Goal: Task Accomplishment & Management: Use online tool/utility

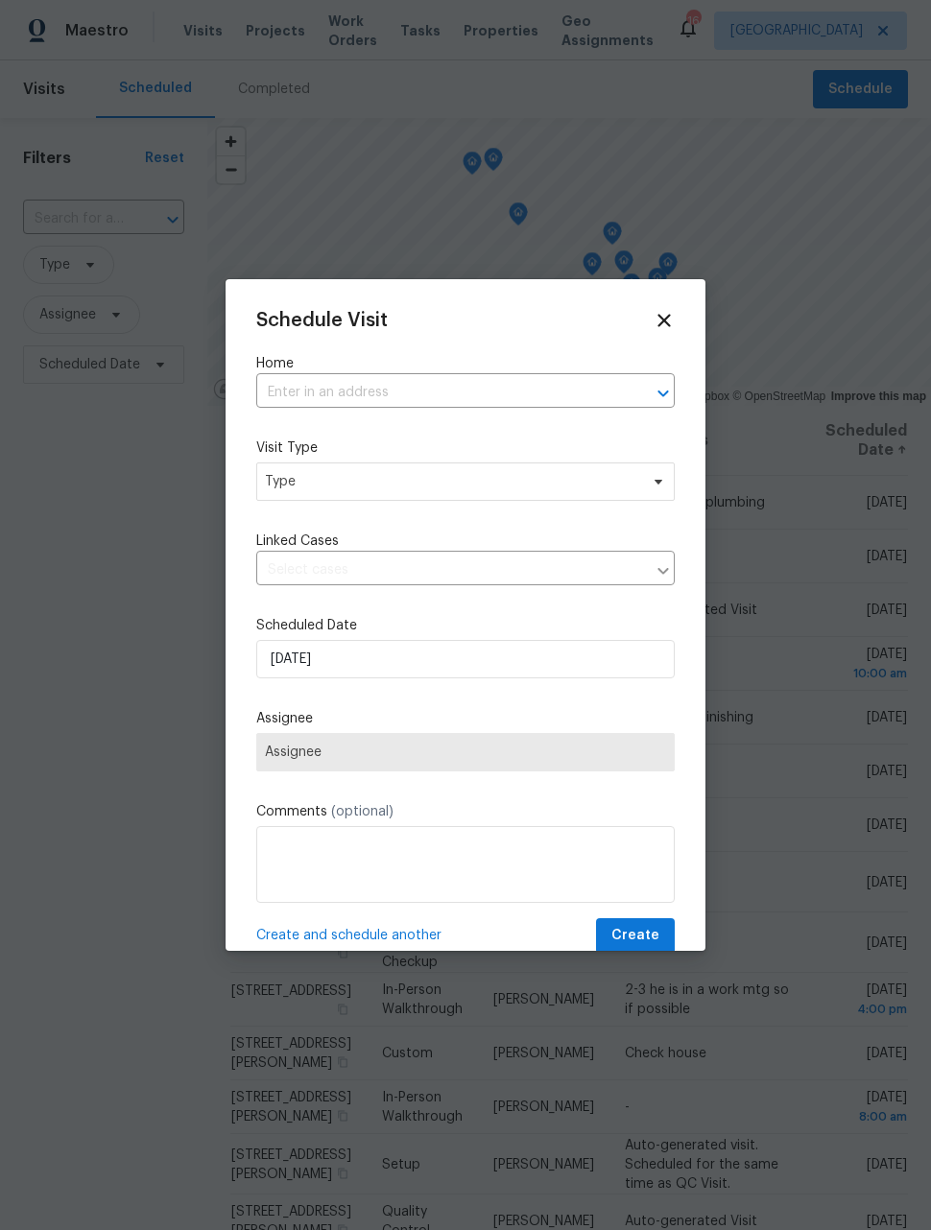
click at [562, 403] on input "text" at bounding box center [438, 393] width 365 height 30
type input "2758"
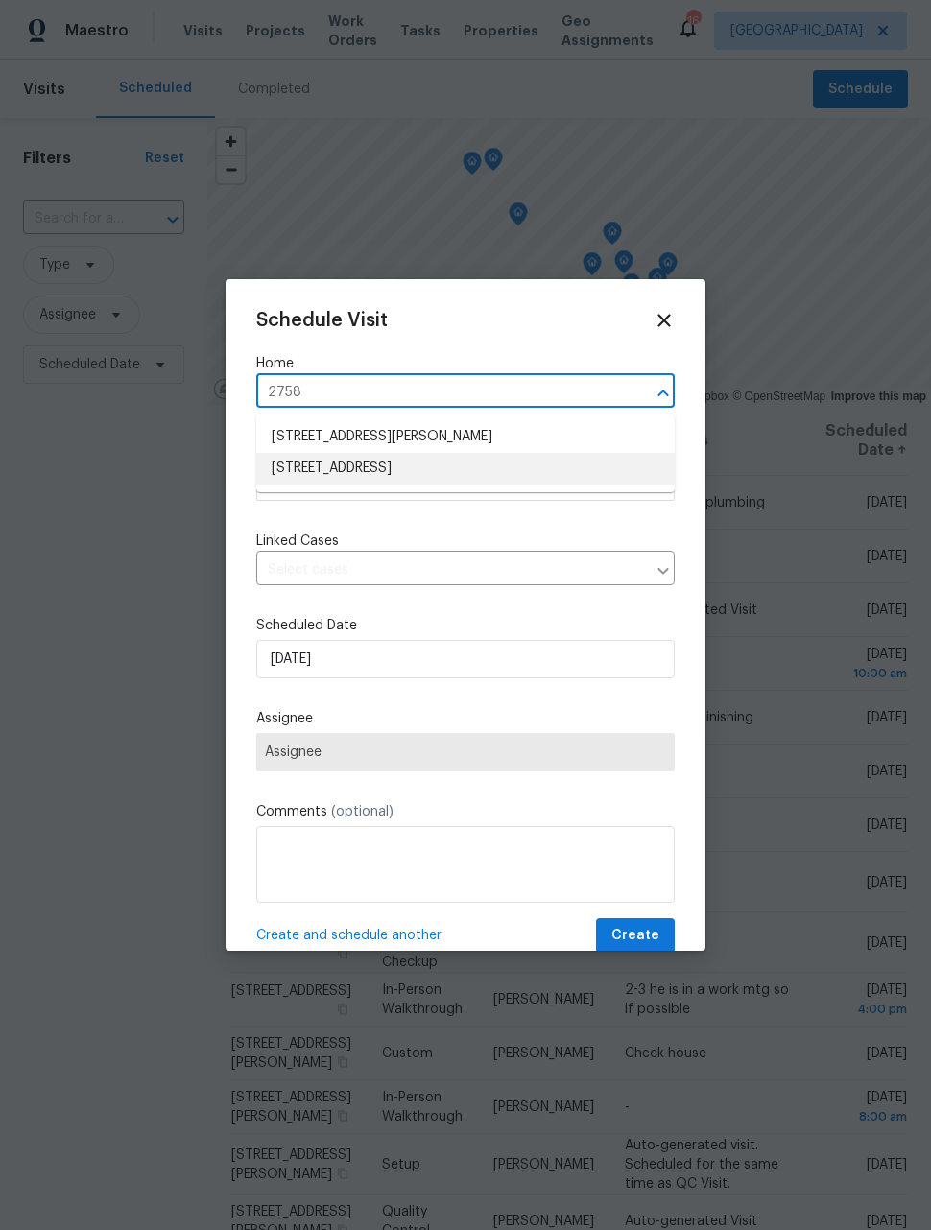
click at [513, 469] on li "[STREET_ADDRESS]" at bounding box center [465, 469] width 418 height 32
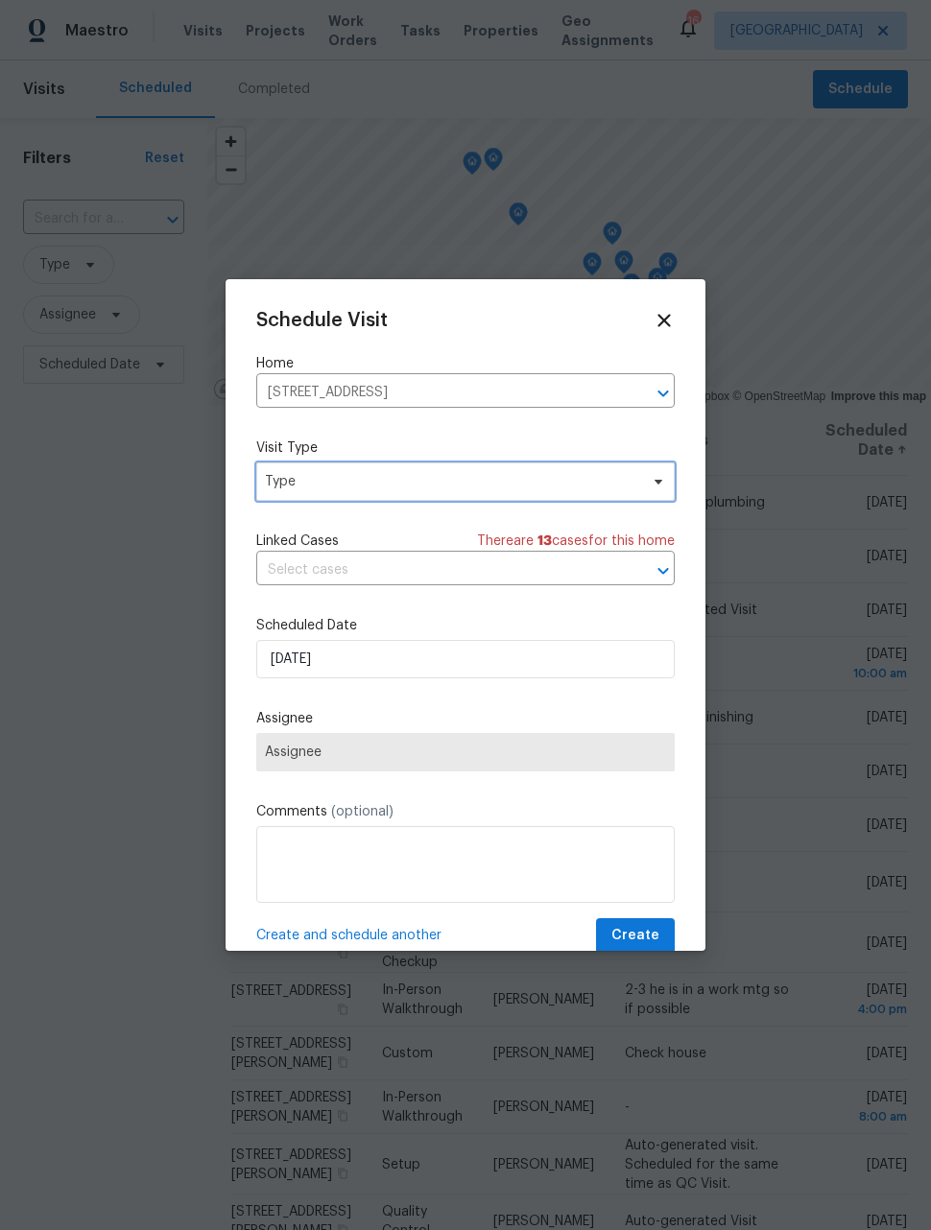
click at [532, 485] on span "Type" at bounding box center [451, 481] width 373 height 19
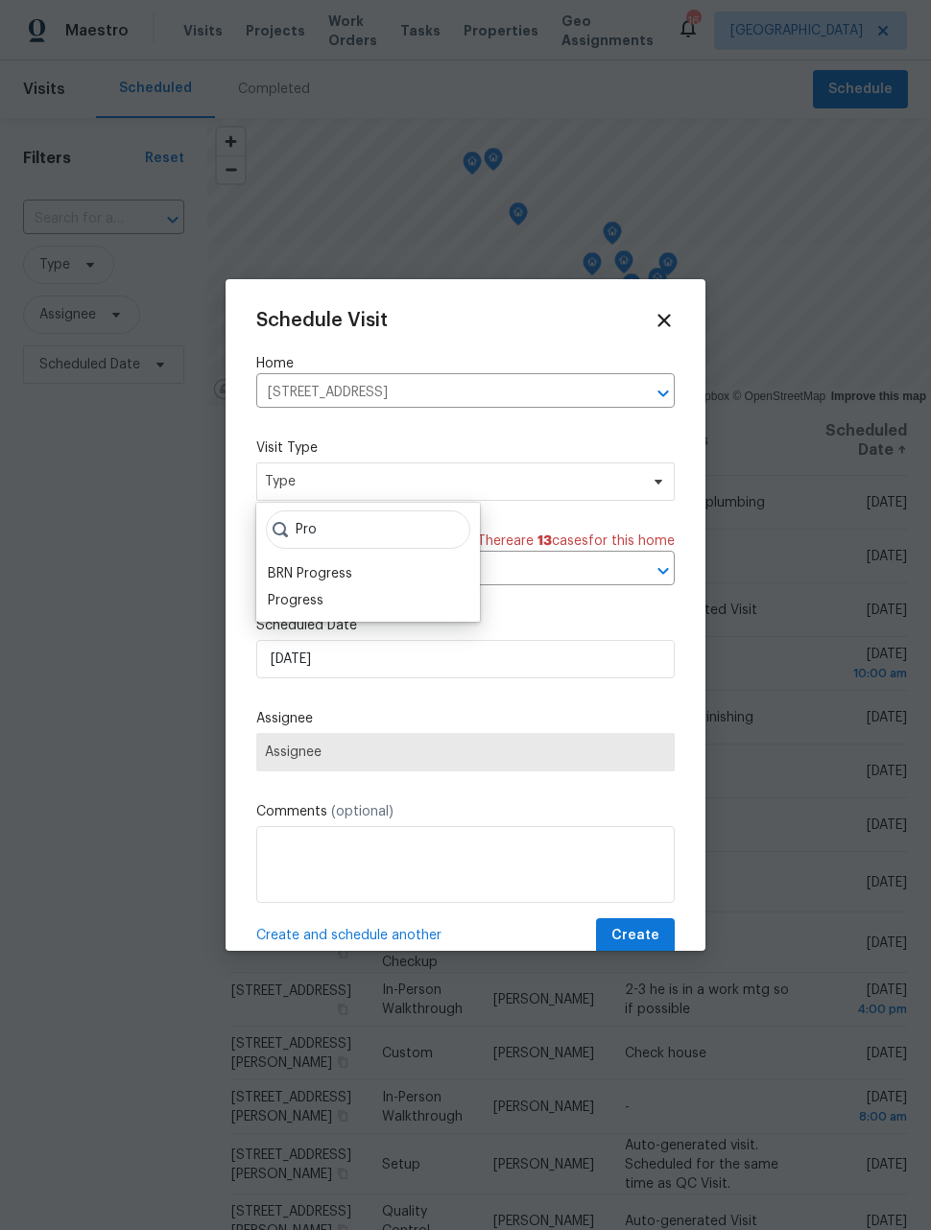
type input "Pro"
click at [345, 605] on div "Progress" at bounding box center [368, 600] width 212 height 27
click at [318, 607] on div "Progress" at bounding box center [296, 600] width 56 height 19
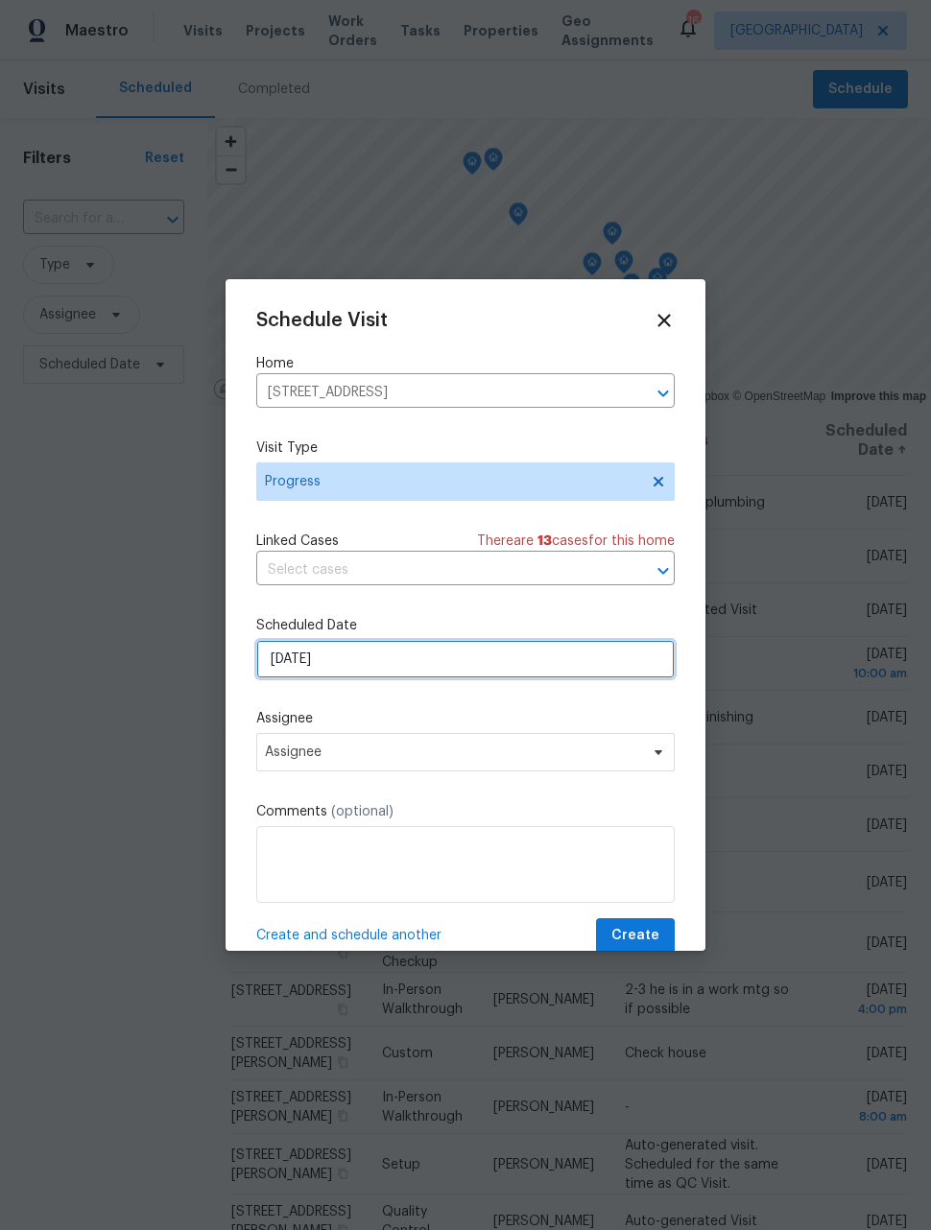
click at [394, 677] on input "[DATE]" at bounding box center [465, 659] width 418 height 38
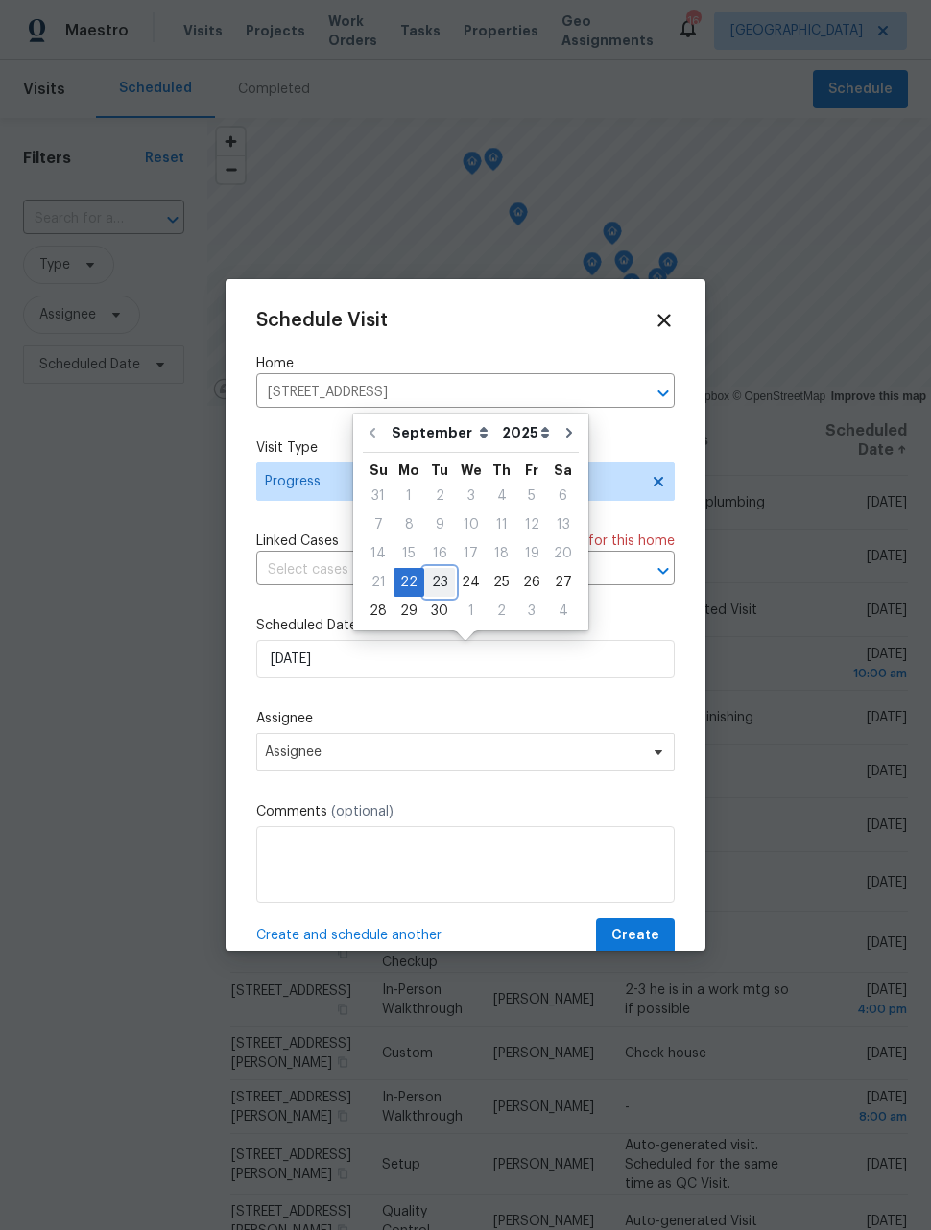
click at [439, 582] on div "23" at bounding box center [439, 582] width 31 height 27
type input "[DATE]"
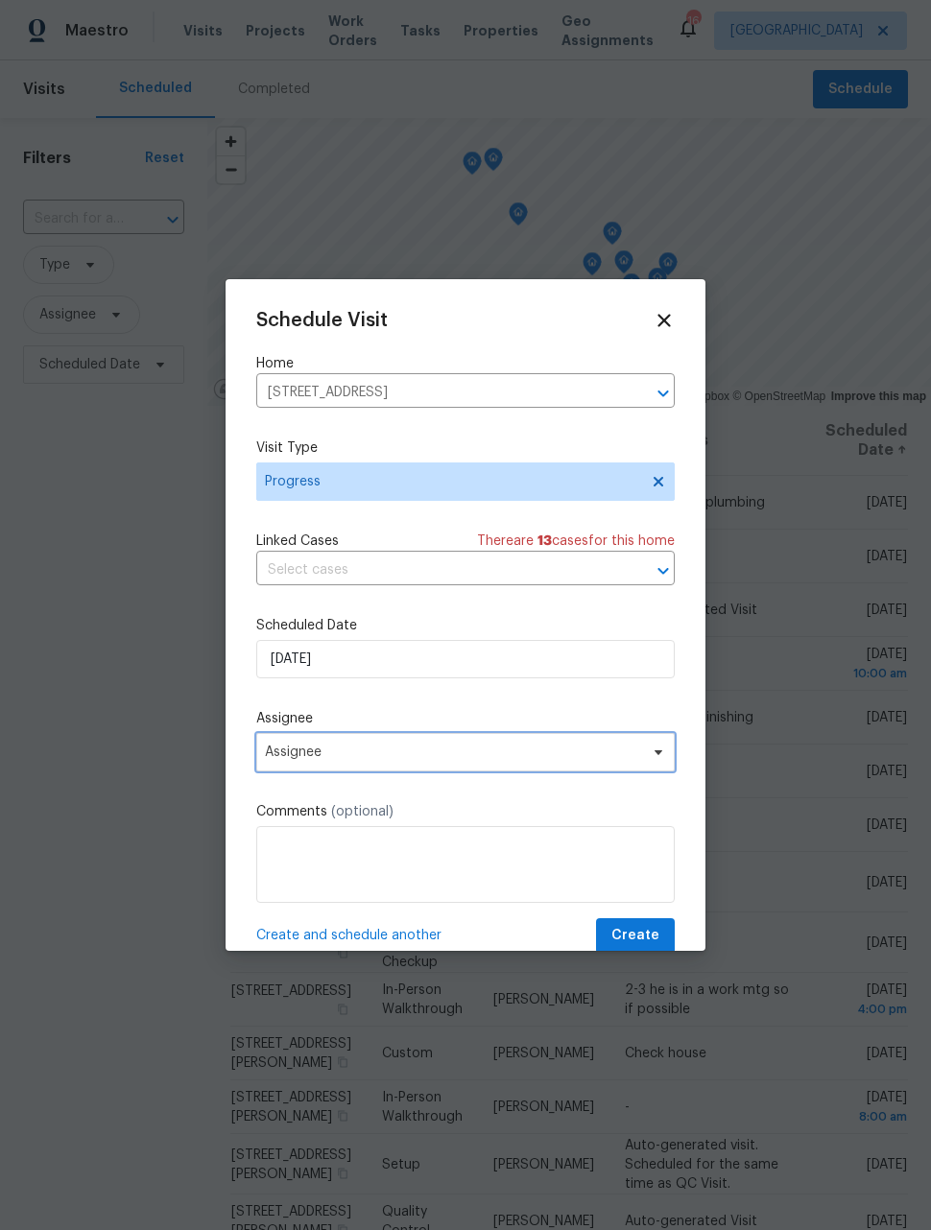
click at [411, 768] on span "Assignee" at bounding box center [465, 752] width 418 height 38
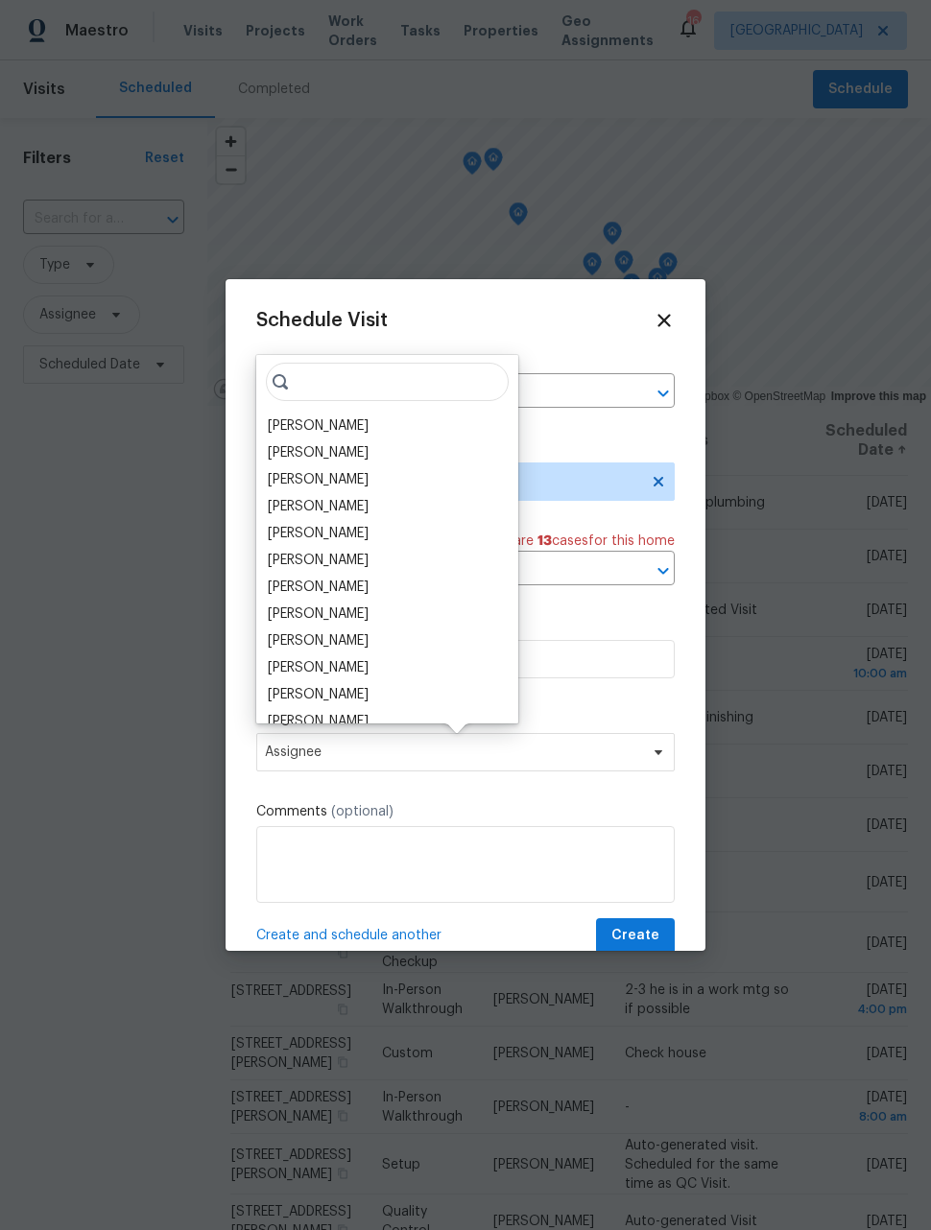
click at [335, 417] on div "[PERSON_NAME]" at bounding box center [318, 425] width 101 height 19
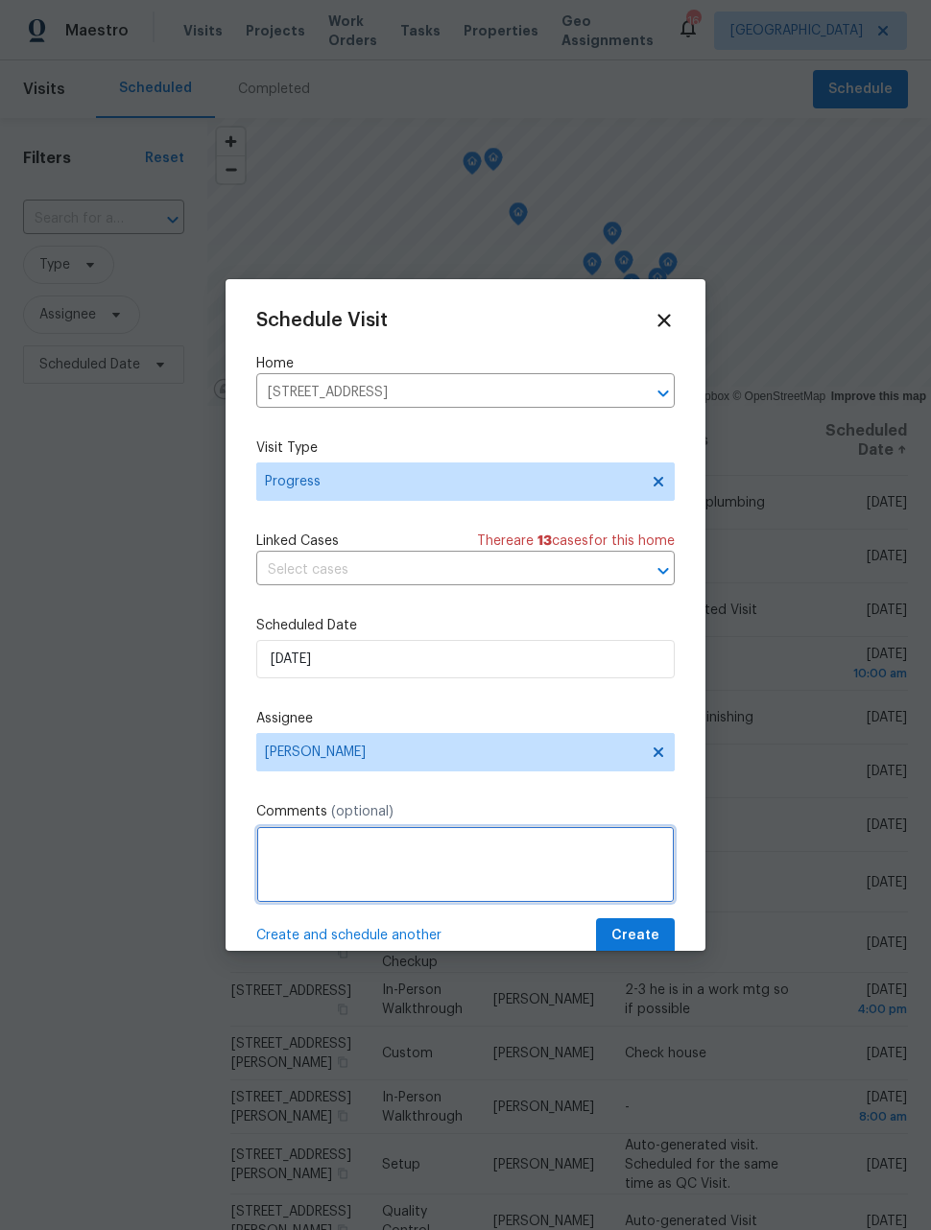
click at [437, 860] on textarea at bounding box center [465, 864] width 418 height 77
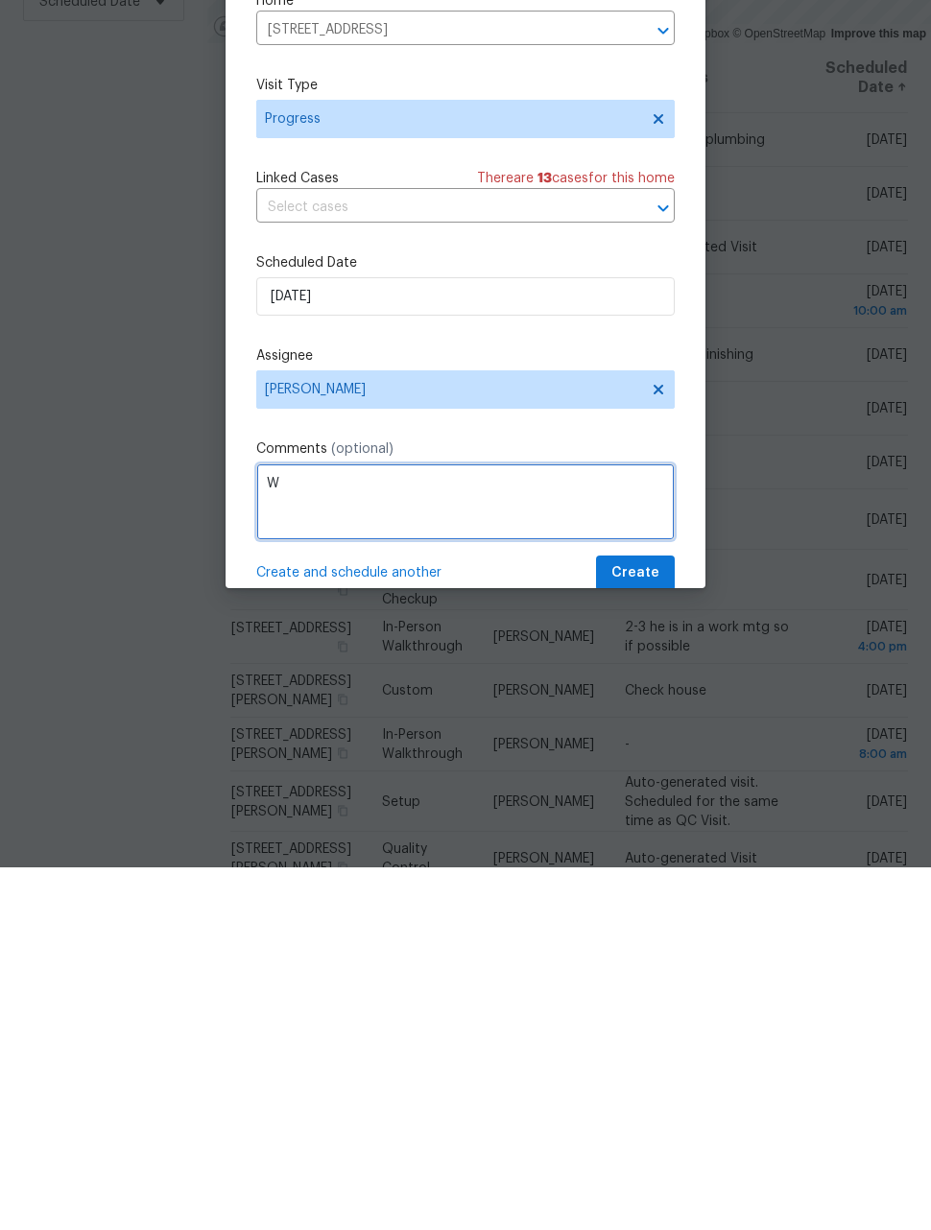
scroll to position [62, 0]
type textarea "Wait for Denver Water to turn on water (12:30-3:30)"
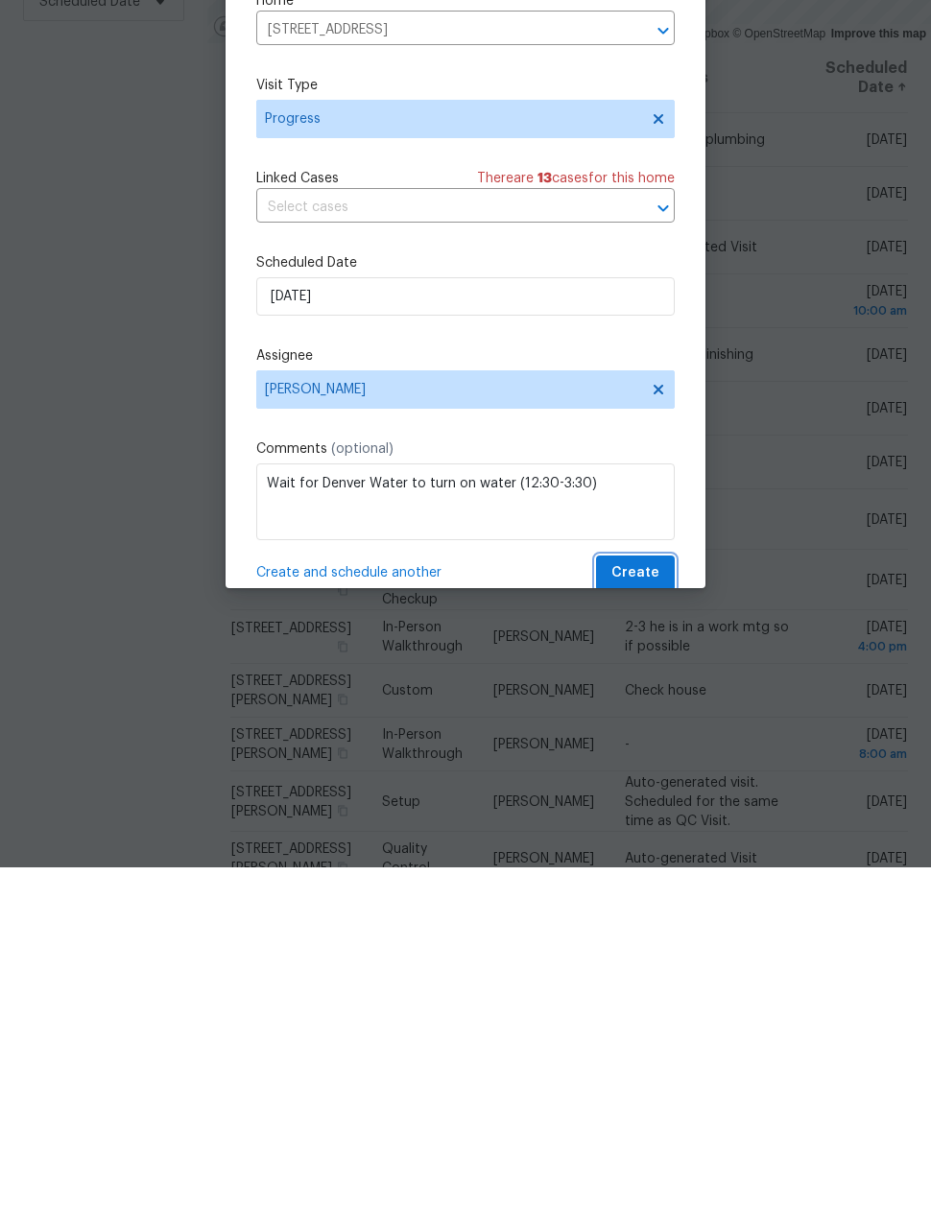
click at [641, 924] on span "Create" at bounding box center [635, 936] width 48 height 24
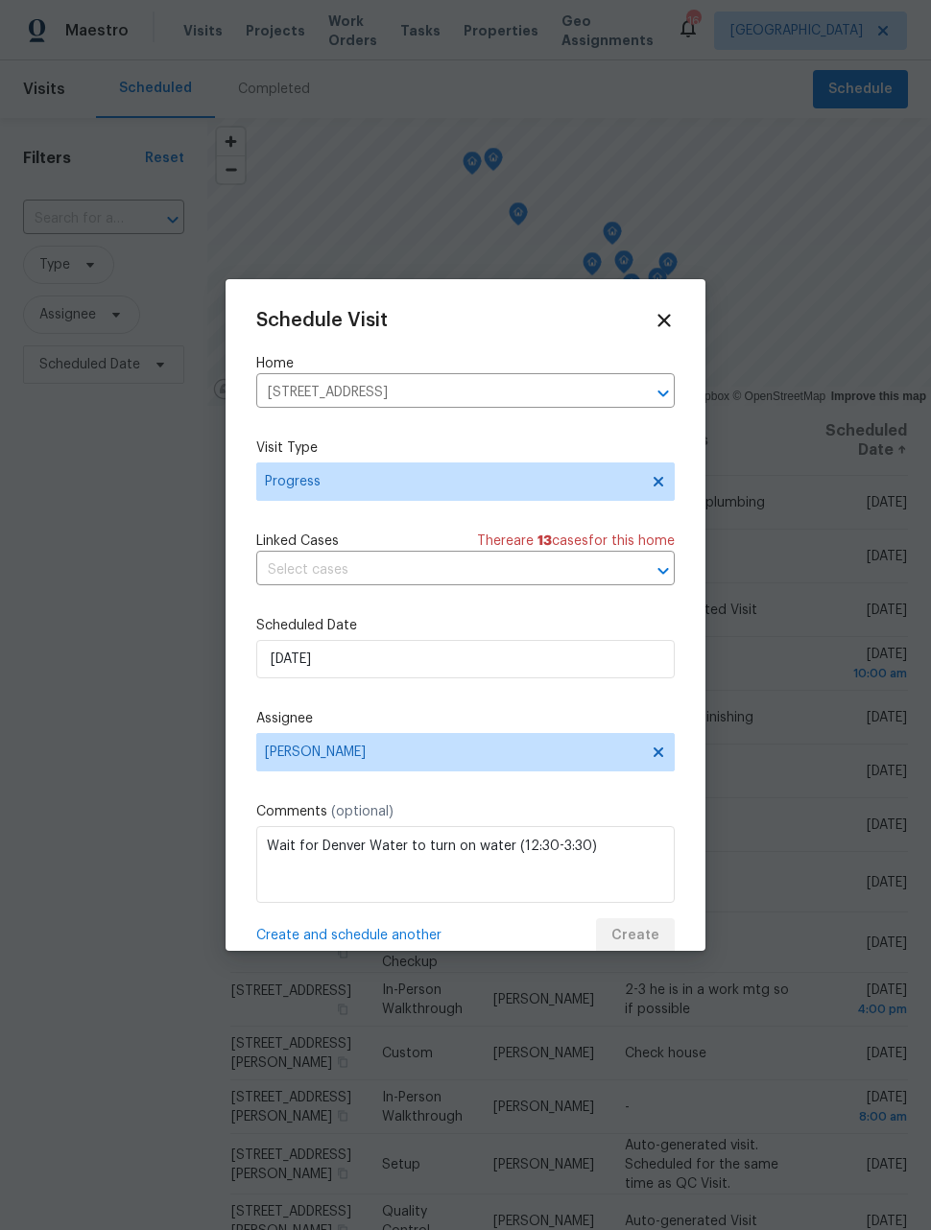
scroll to position [0, 0]
